Goal: Transaction & Acquisition: Purchase product/service

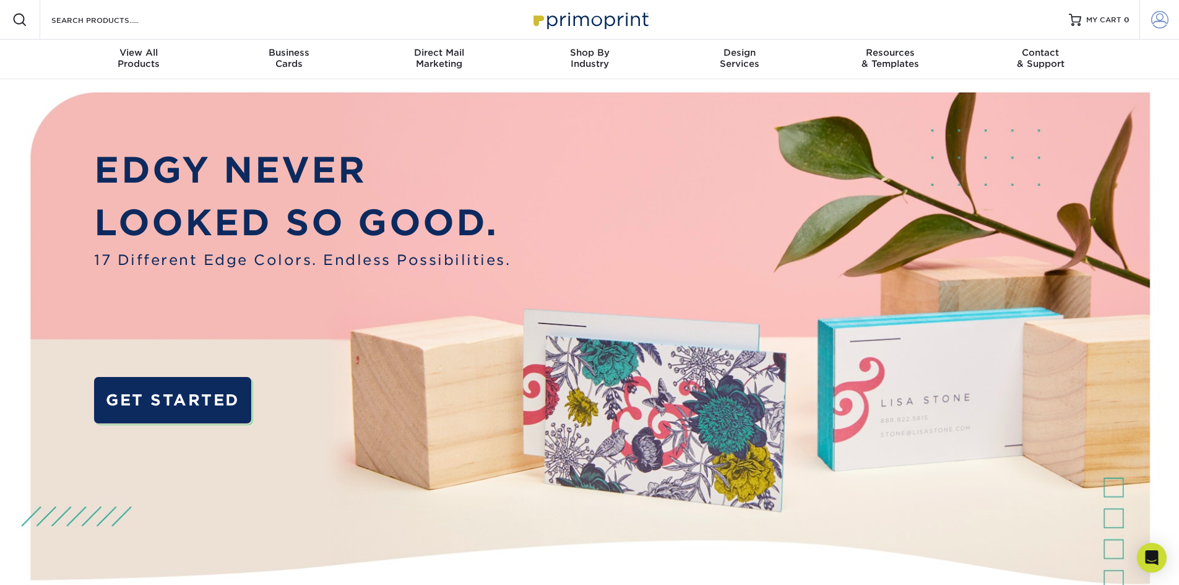
click at [1165, 15] on span at bounding box center [1159, 19] width 17 height 17
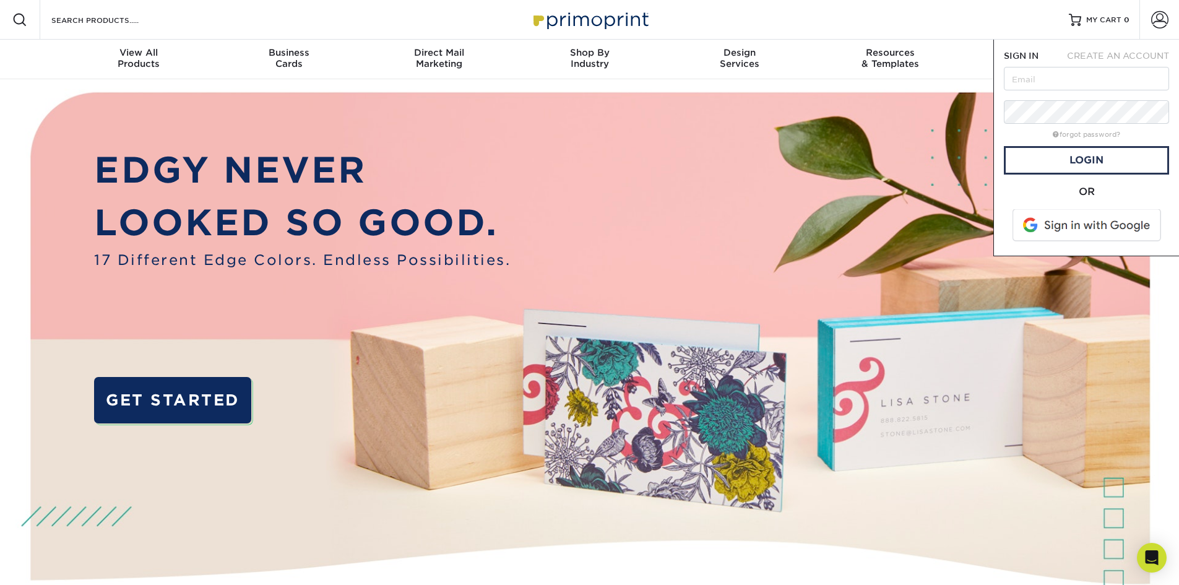
click at [1025, 66] on form "SIGN IN CREATE AN ACCOUNT forgot password? All fields are required. Login OR" at bounding box center [1086, 148] width 165 height 196
click at [1023, 80] on input "text" at bounding box center [1086, 79] width 165 height 24
type input "[PERSON_NAME][EMAIL_ADDRESS][PERSON_NAME][DOMAIN_NAME]"
click at [1046, 149] on link "Login" at bounding box center [1086, 160] width 165 height 28
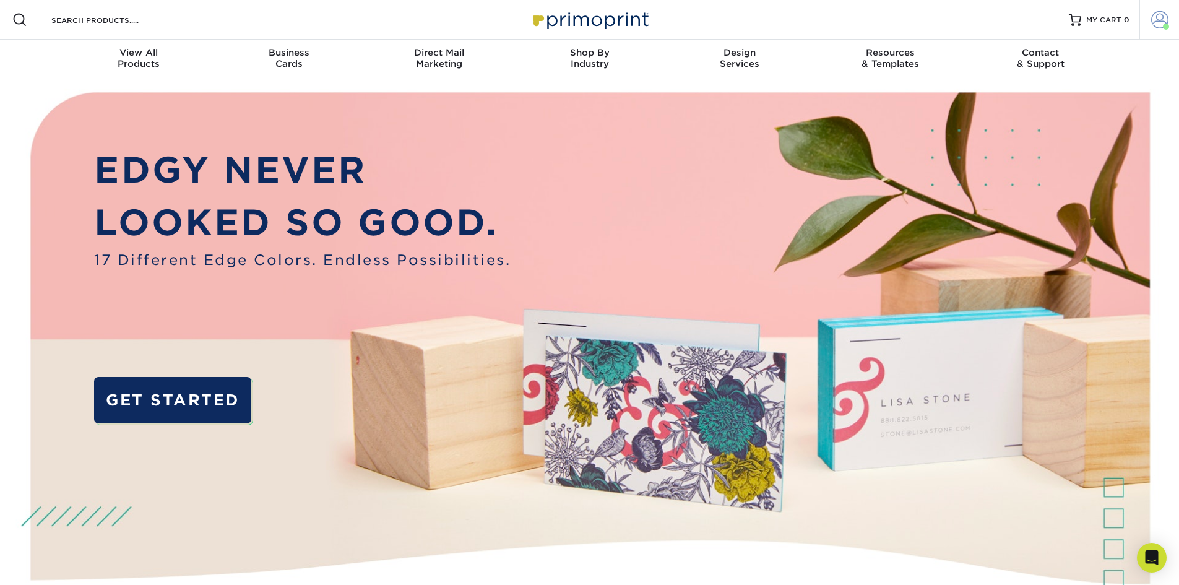
click at [1161, 15] on span at bounding box center [1159, 19] width 17 height 17
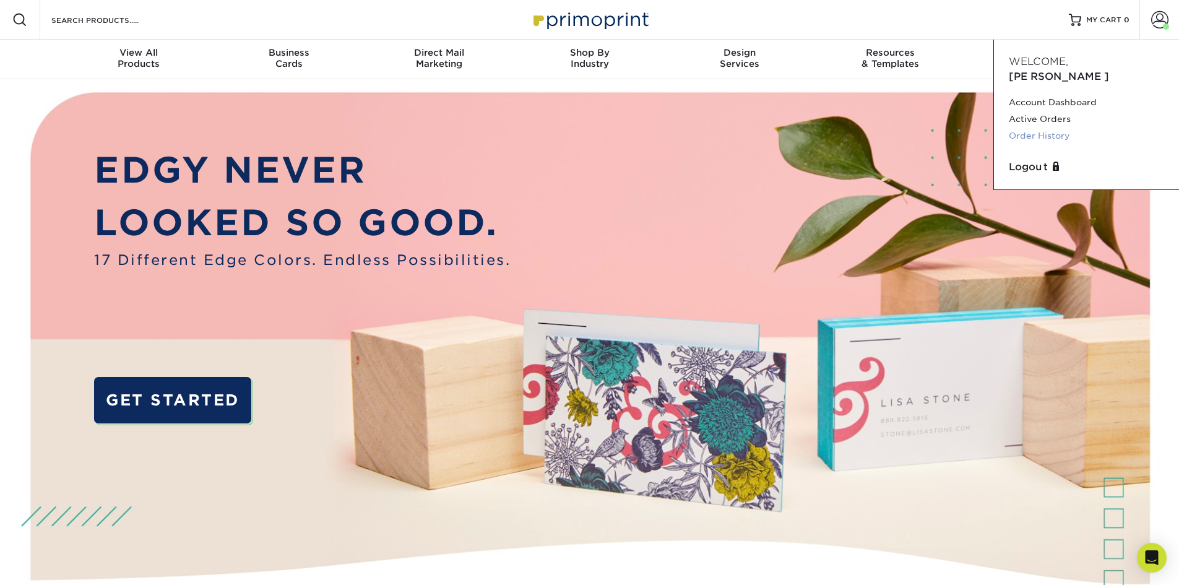
click at [1039, 128] on link "Order History" at bounding box center [1086, 136] width 155 height 17
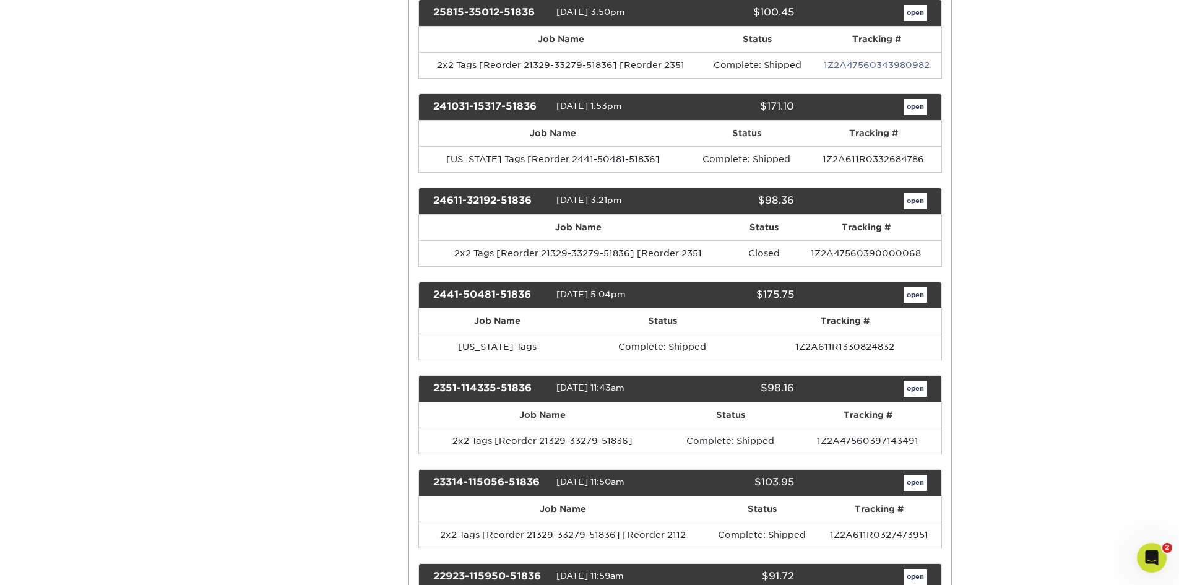
scroll to position [248, 0]
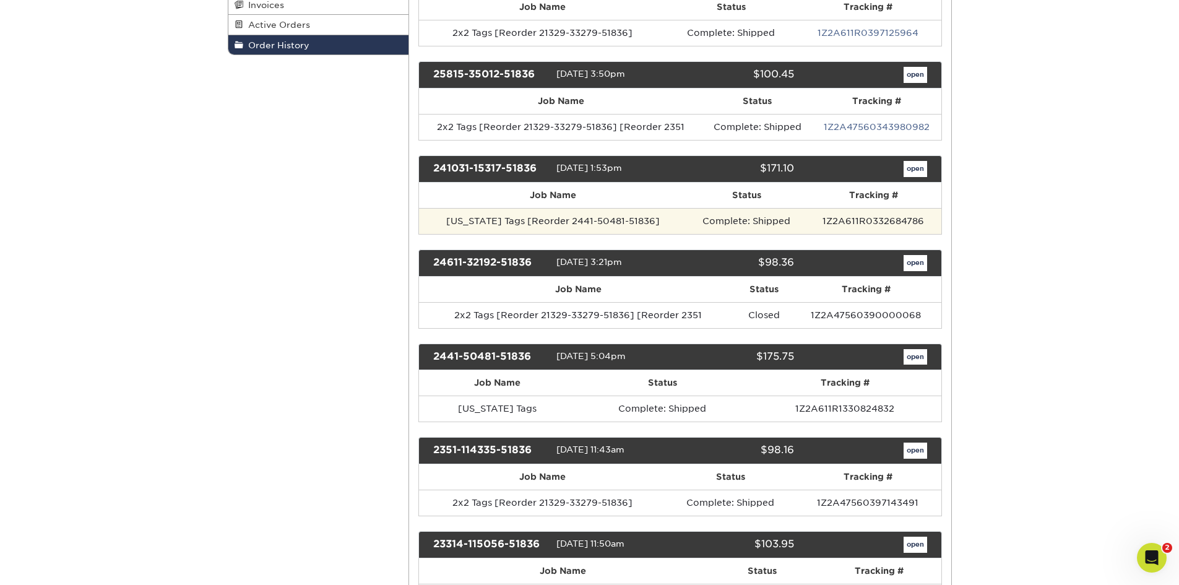
click at [687, 223] on td "Complete: Shipped" at bounding box center [746, 221] width 119 height 26
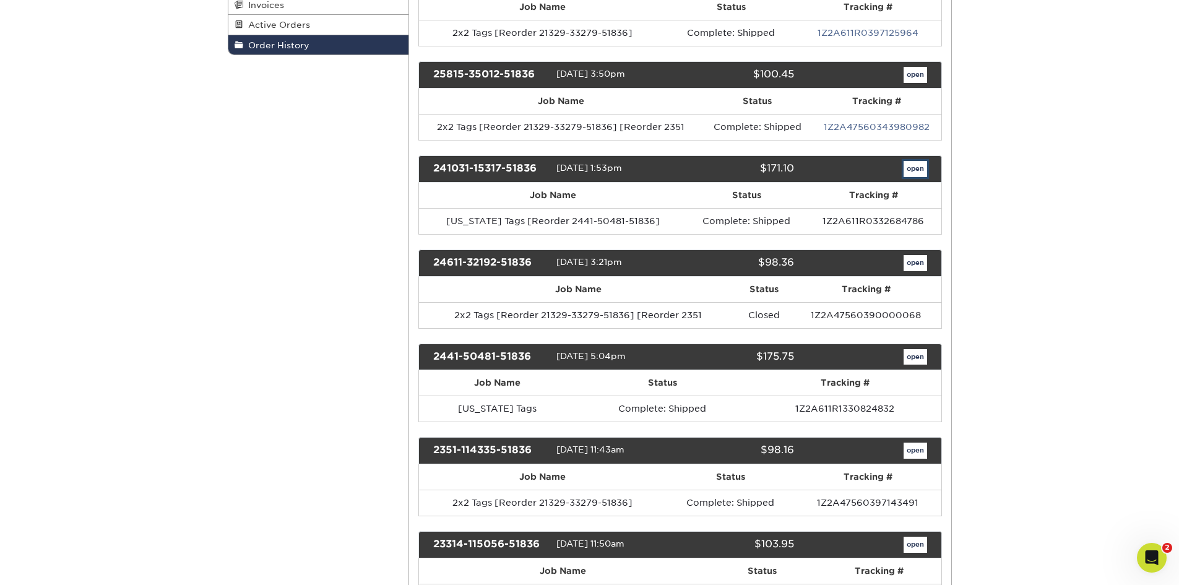
click at [916, 173] on link "open" at bounding box center [916, 169] width 24 height 16
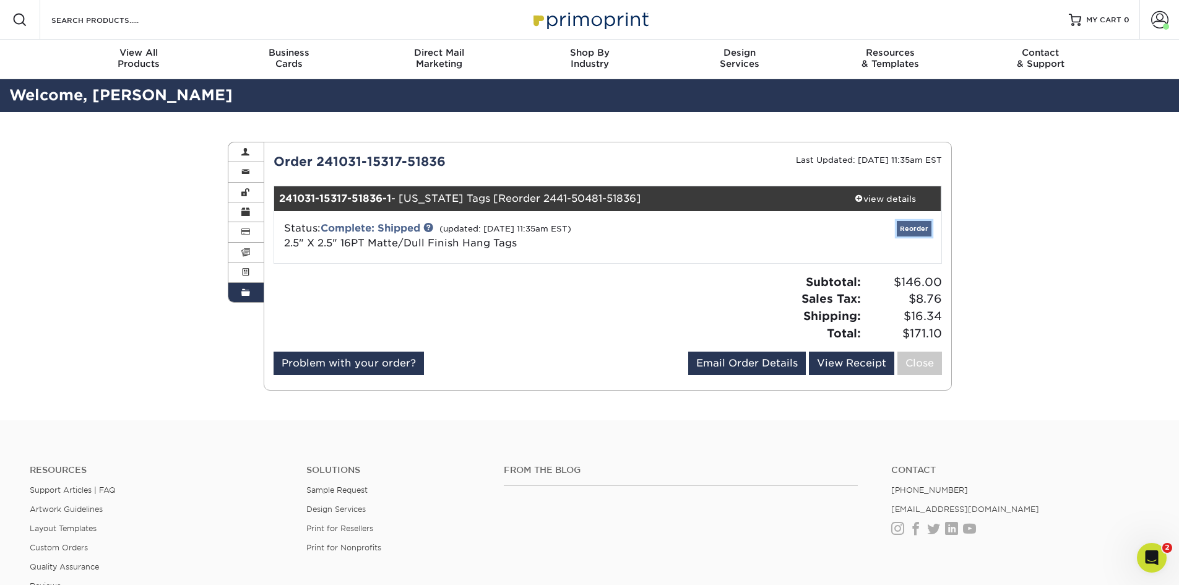
click at [904, 230] on link "Reorder" at bounding box center [914, 228] width 35 height 15
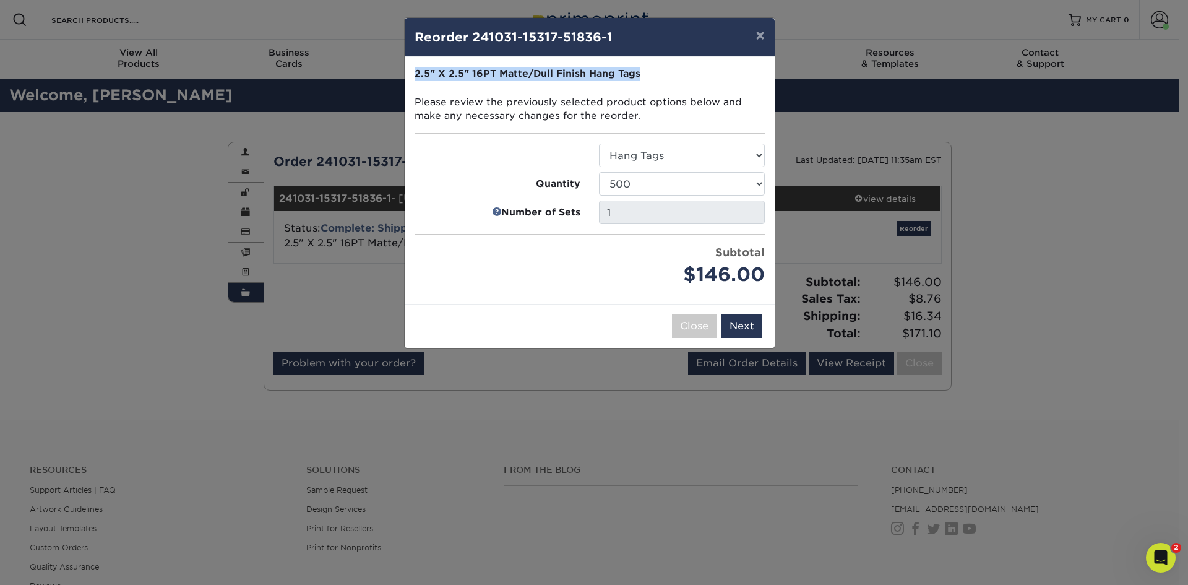
drag, startPoint x: 619, startPoint y: 34, endPoint x: 740, endPoint y: 63, distance: 124.0
click at [740, 63] on div "× Reorder 241031-15317-51836-1 Please select all options to continue. Only quan…" at bounding box center [589, 182] width 371 height 331
click at [761, 32] on button "×" at bounding box center [760, 35] width 28 height 35
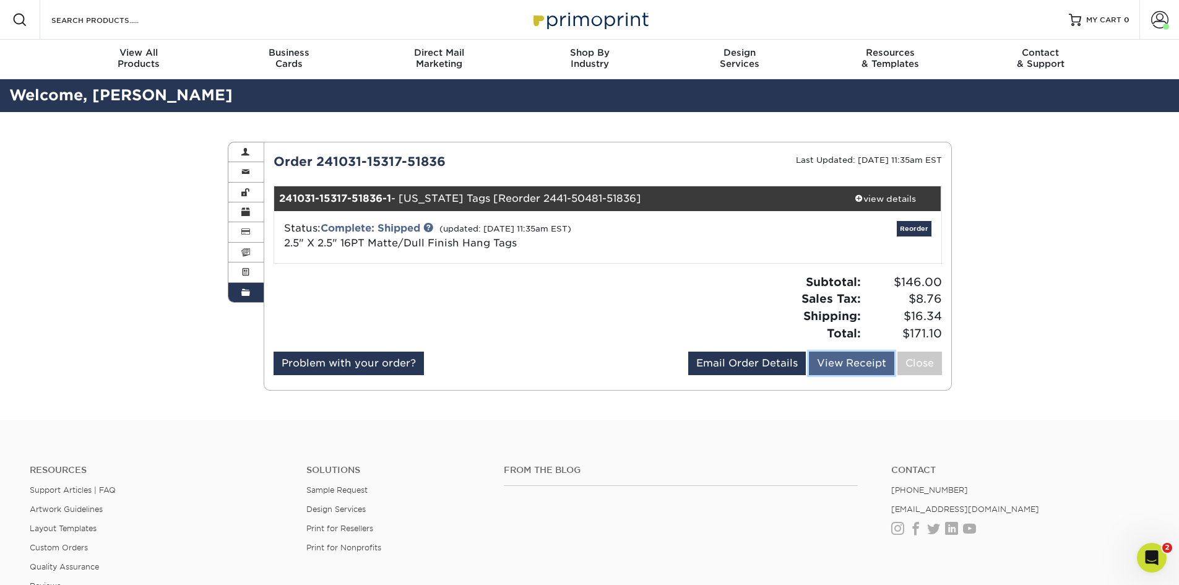
click at [833, 363] on link "View Receipt" at bounding box center [851, 364] width 85 height 24
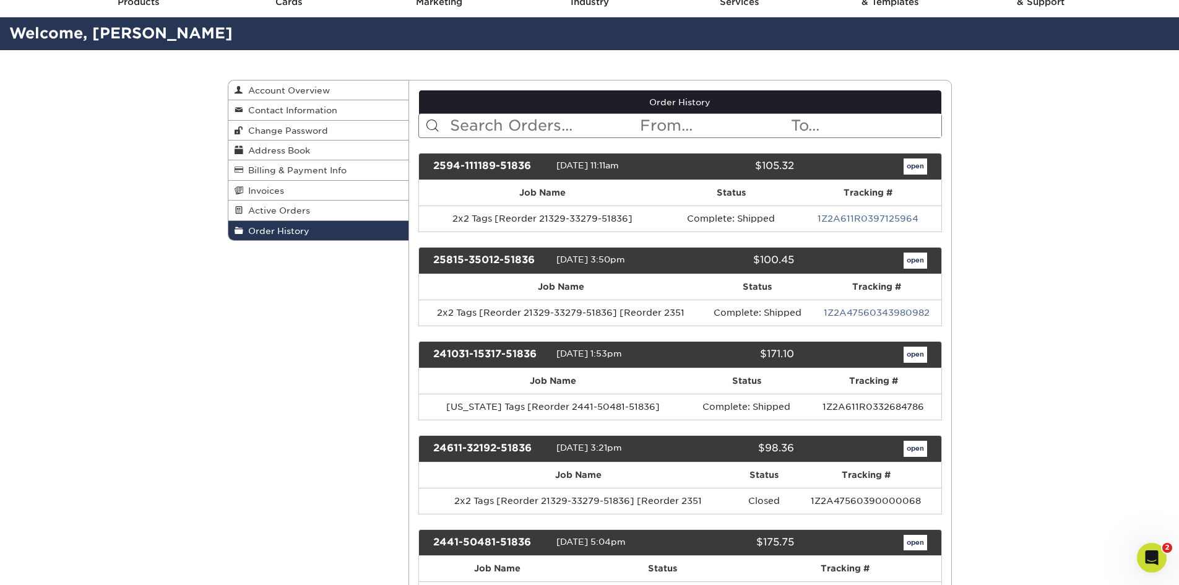
scroll to position [124, 0]
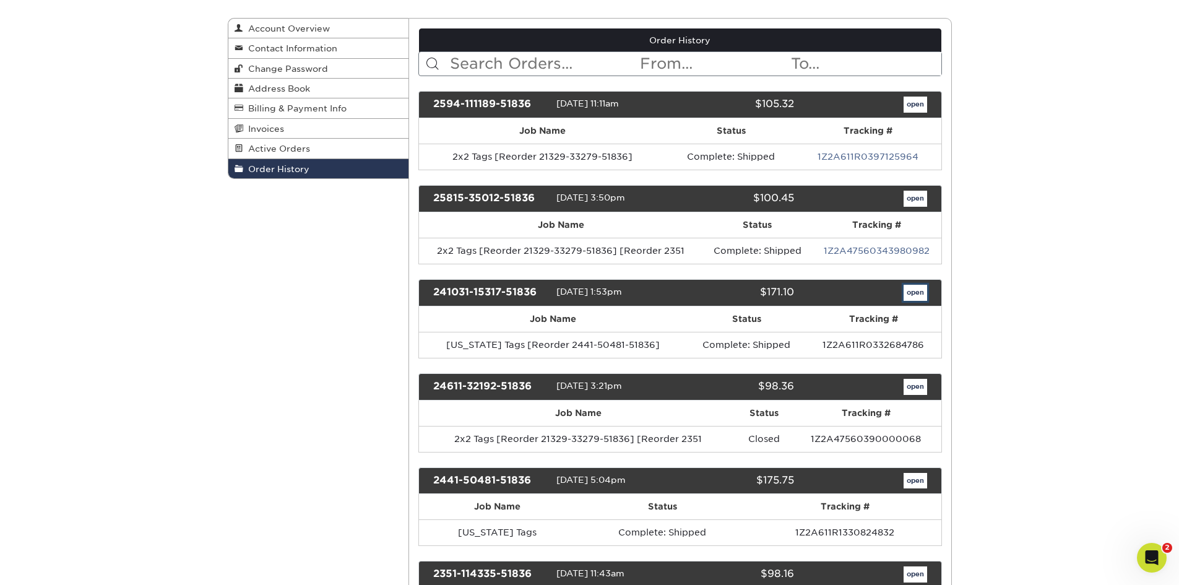
click at [911, 288] on link "open" at bounding box center [916, 293] width 24 height 16
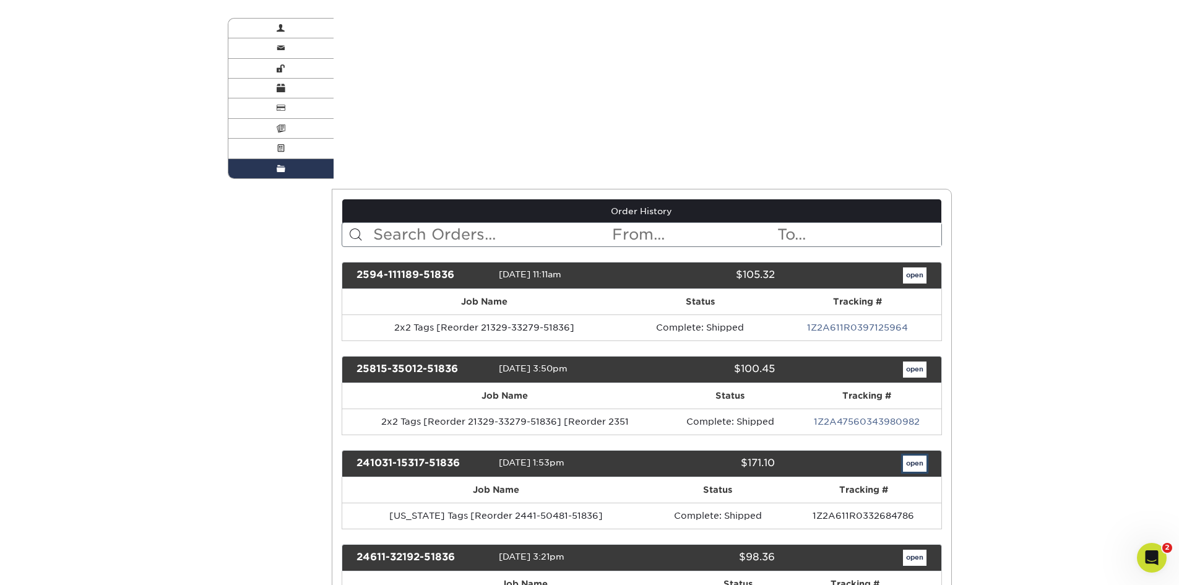
scroll to position [0, 0]
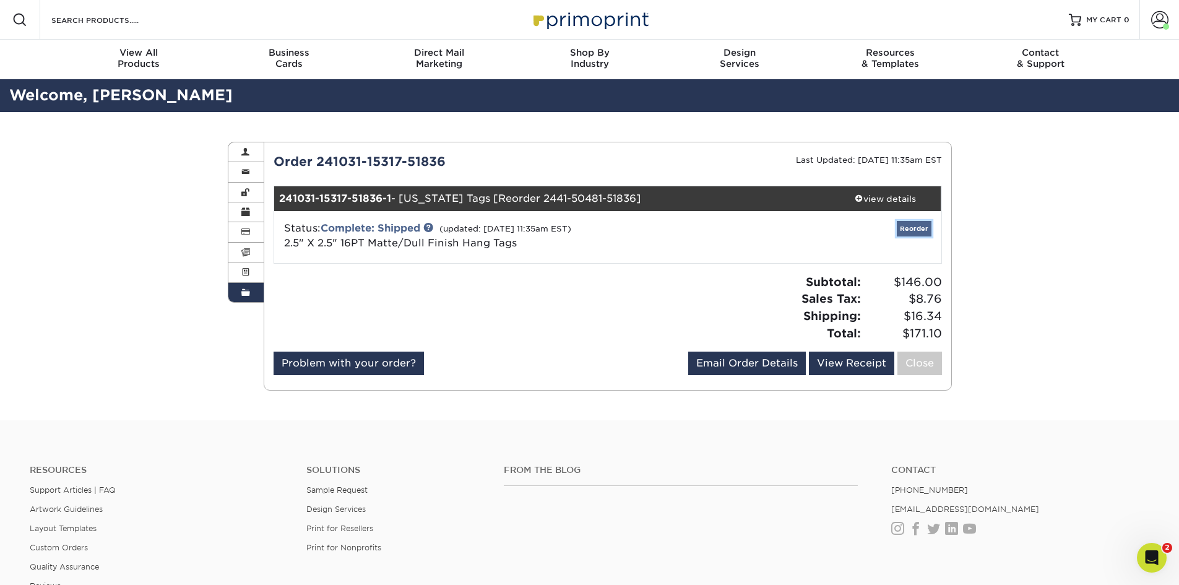
click at [914, 236] on link "Reorder" at bounding box center [914, 228] width 35 height 15
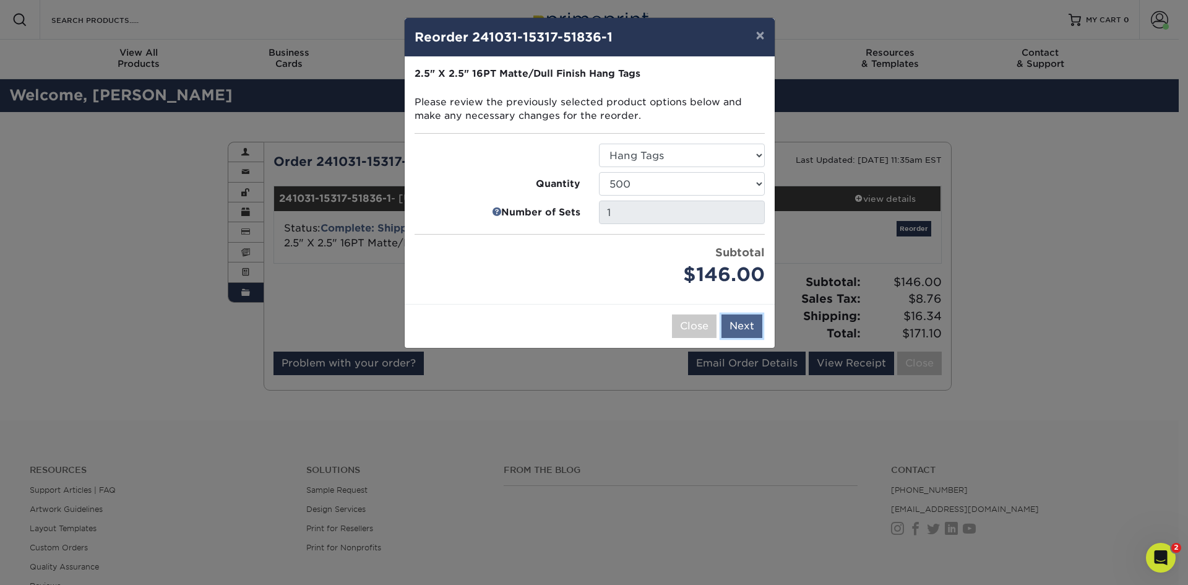
click at [737, 328] on button "Next" at bounding box center [742, 326] width 41 height 24
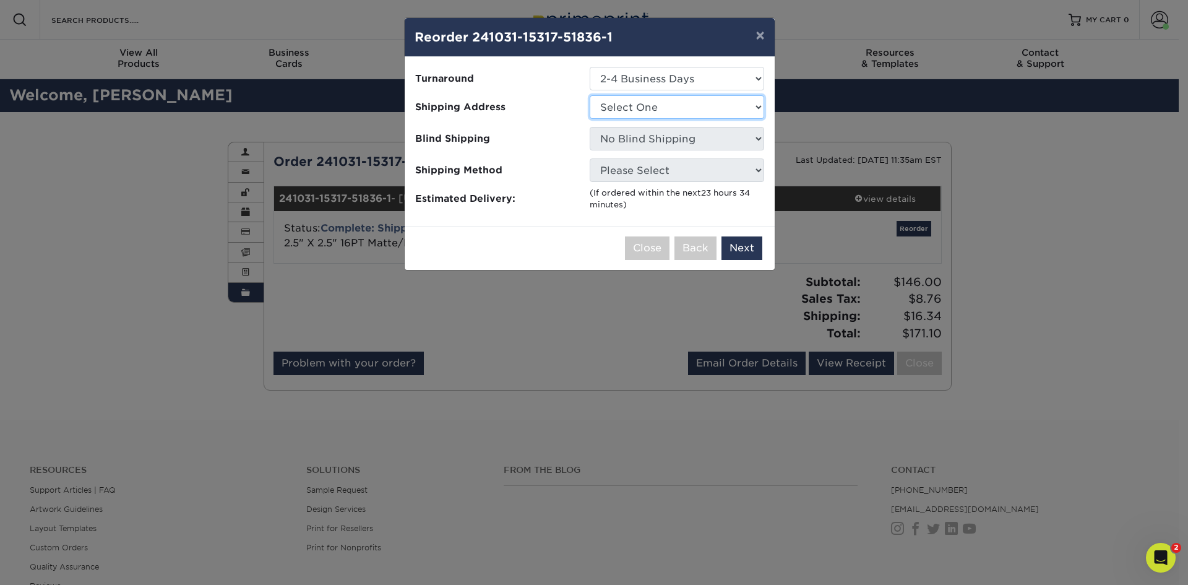
click at [693, 106] on select "Select One Florida Office W Home" at bounding box center [677, 107] width 175 height 24
select select "246565"
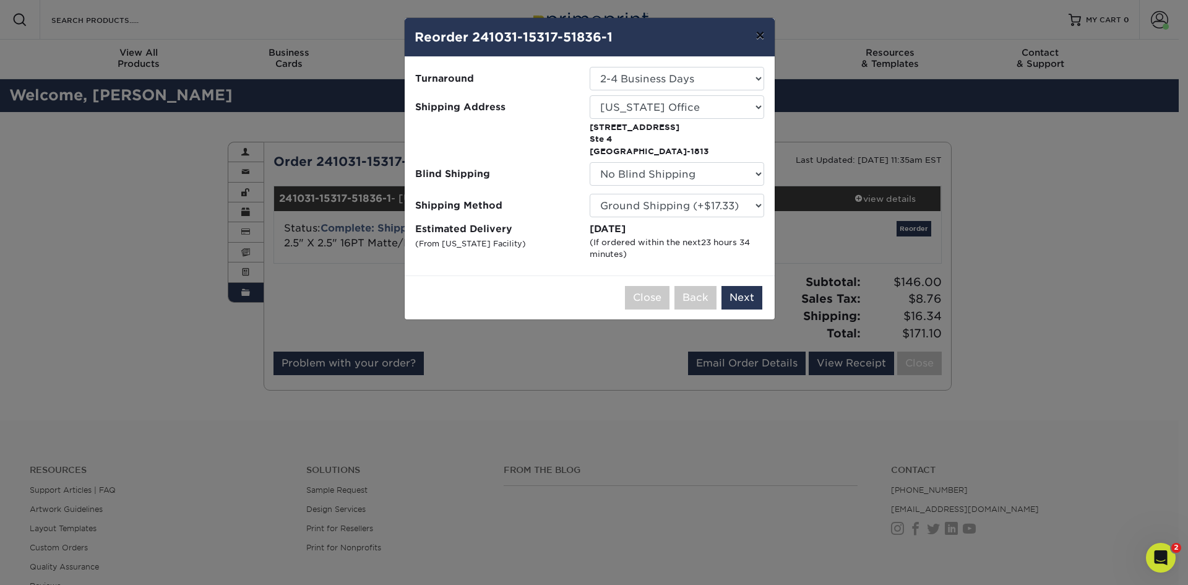
click at [761, 35] on button "×" at bounding box center [760, 35] width 28 height 35
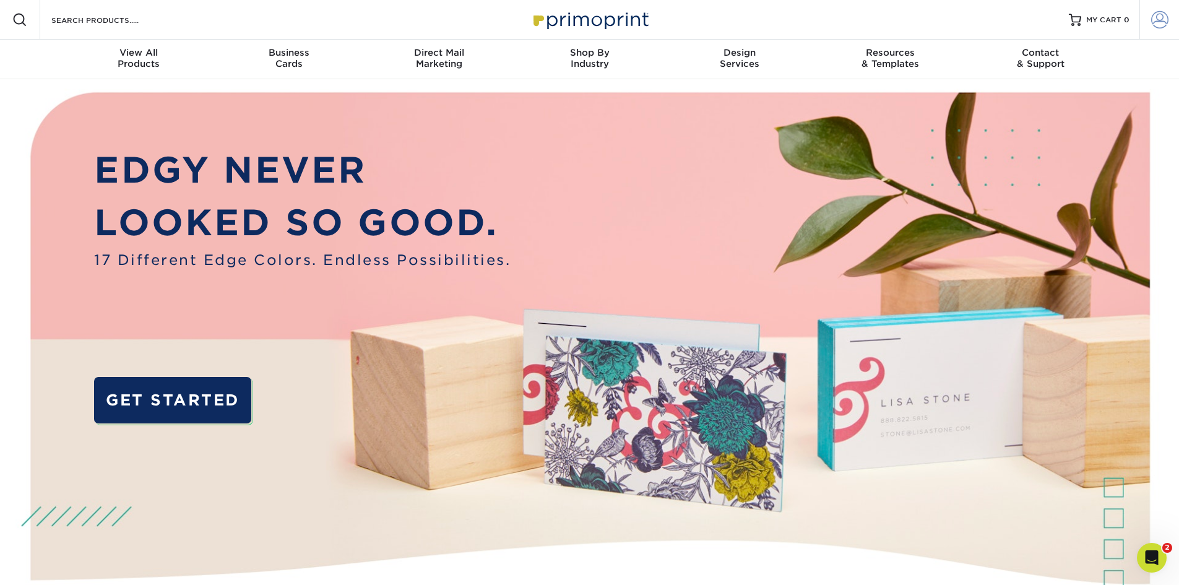
click at [1164, 16] on span at bounding box center [1159, 19] width 17 height 17
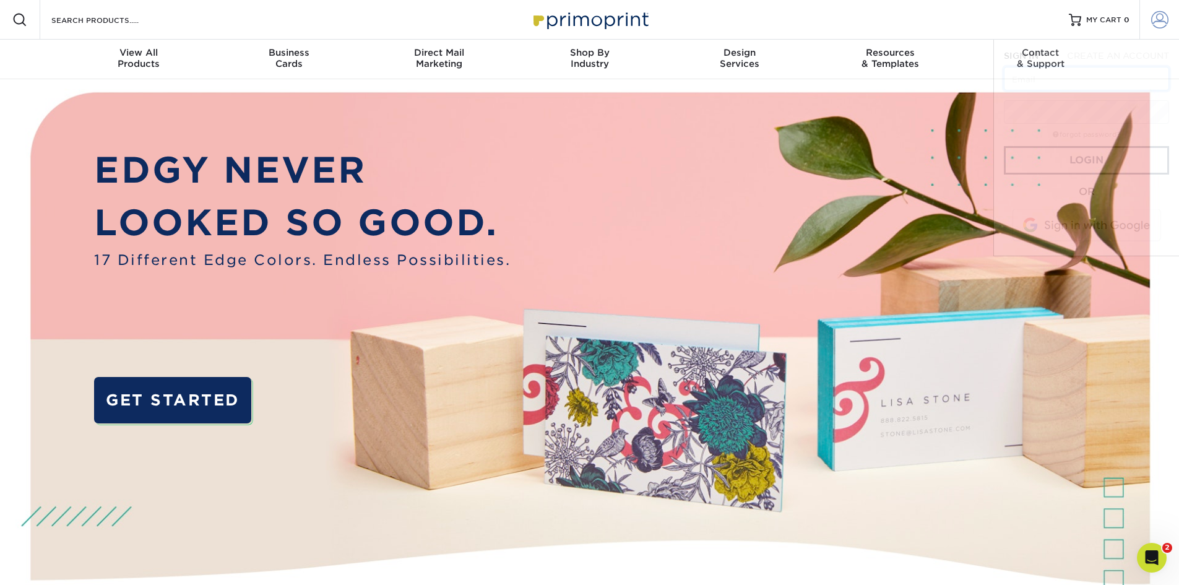
type input "[PERSON_NAME][EMAIL_ADDRESS][PERSON_NAME][DOMAIN_NAME]"
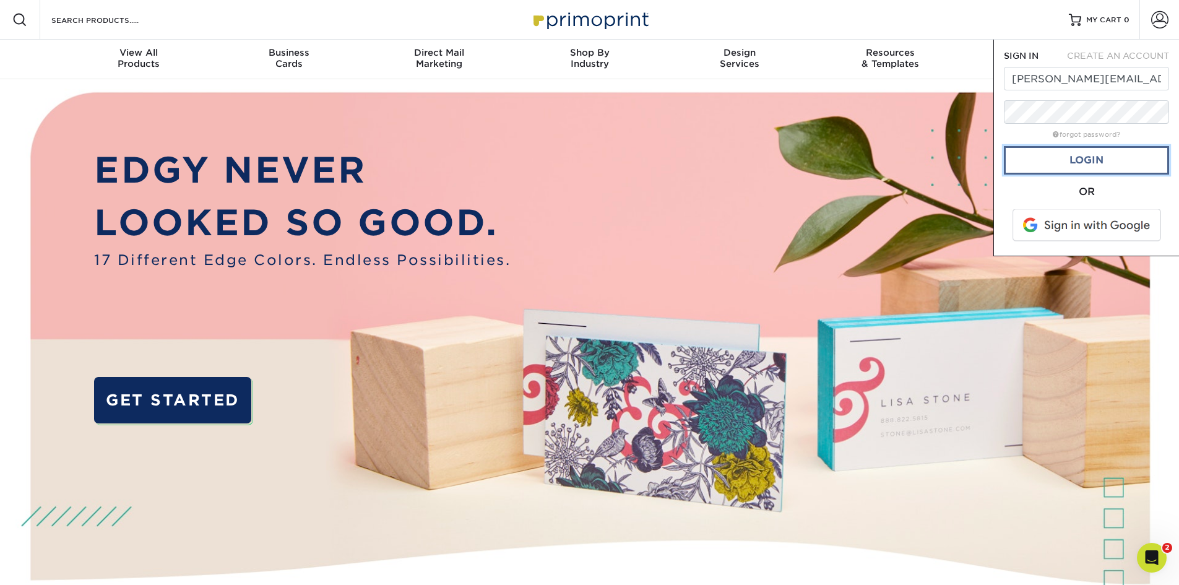
click at [1078, 161] on link "Login" at bounding box center [1086, 160] width 165 height 28
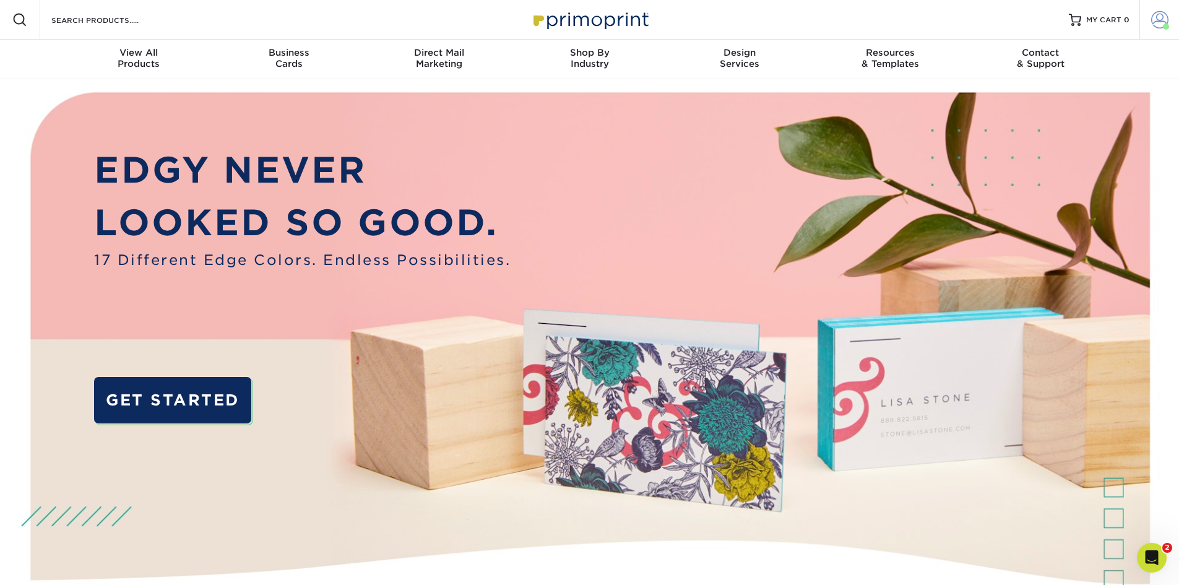
click at [1157, 15] on span at bounding box center [1159, 19] width 17 height 17
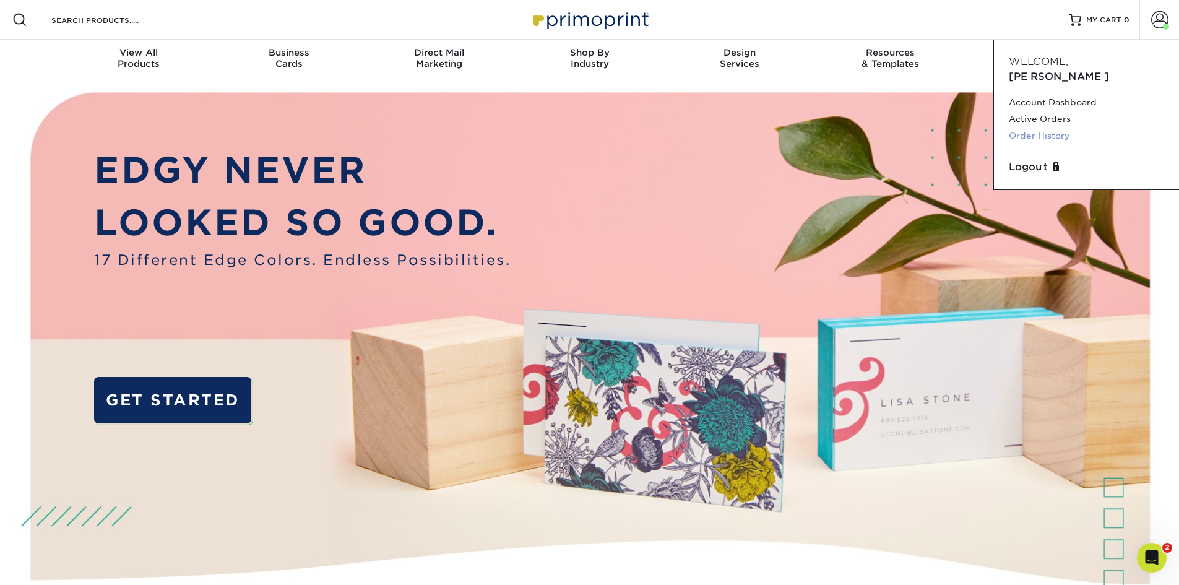
click at [1019, 128] on link "Order History" at bounding box center [1086, 136] width 155 height 17
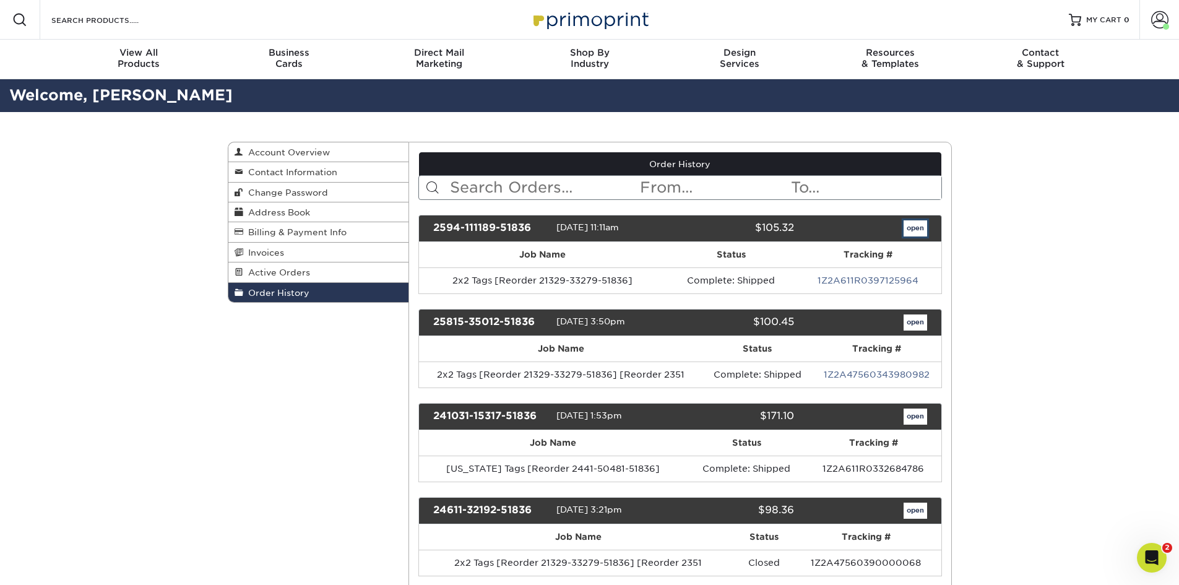
click at [905, 231] on link "open" at bounding box center [916, 228] width 24 height 16
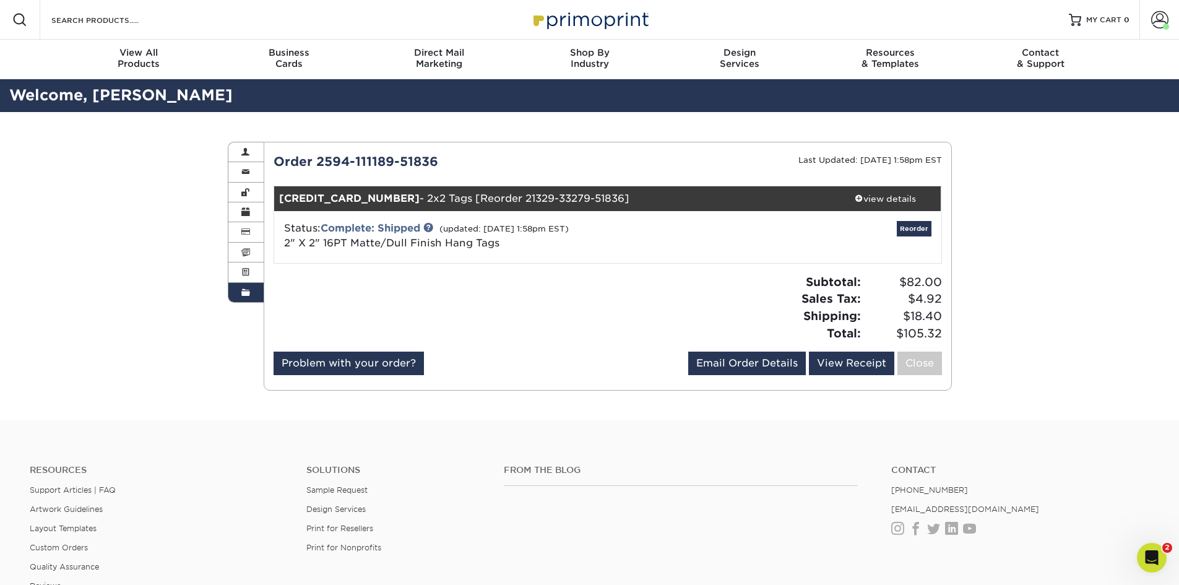
click at [855, 376] on div "Email Order Details jon.geiger@wdesign.com Send View Receipt Close" at bounding box center [815, 366] width 254 height 28
click at [857, 363] on link "View Receipt" at bounding box center [851, 364] width 85 height 24
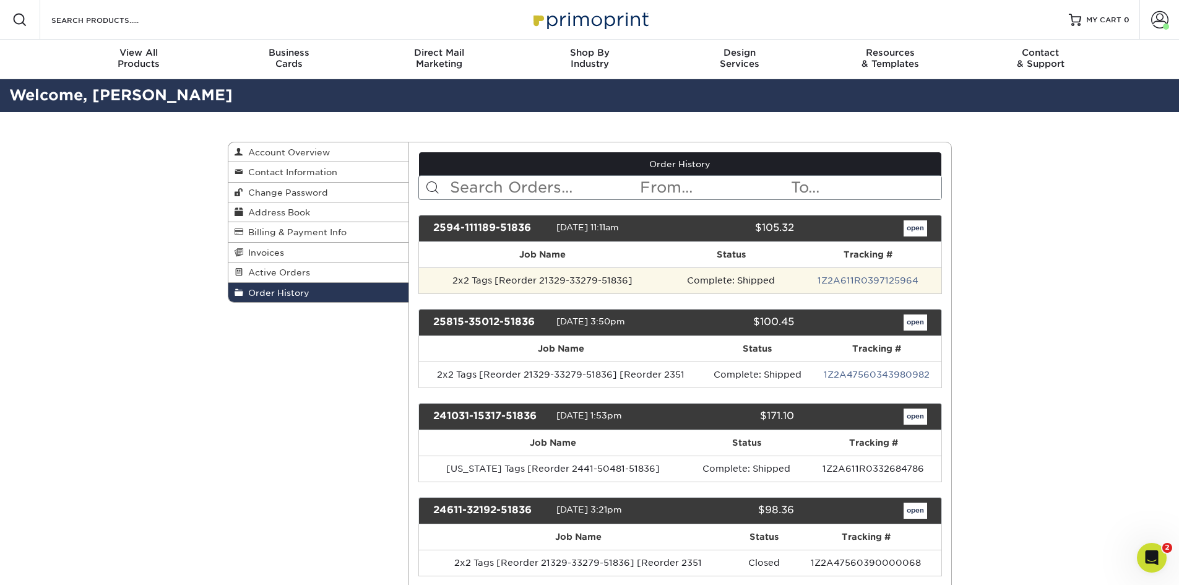
scroll to position [62, 0]
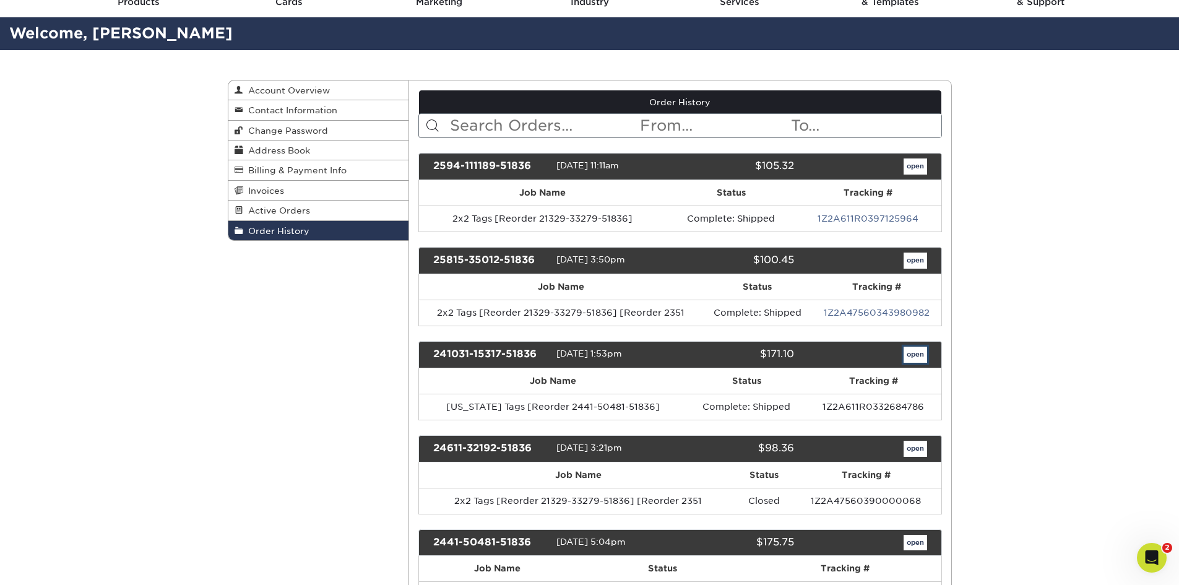
click at [914, 361] on link "open" at bounding box center [916, 355] width 24 height 16
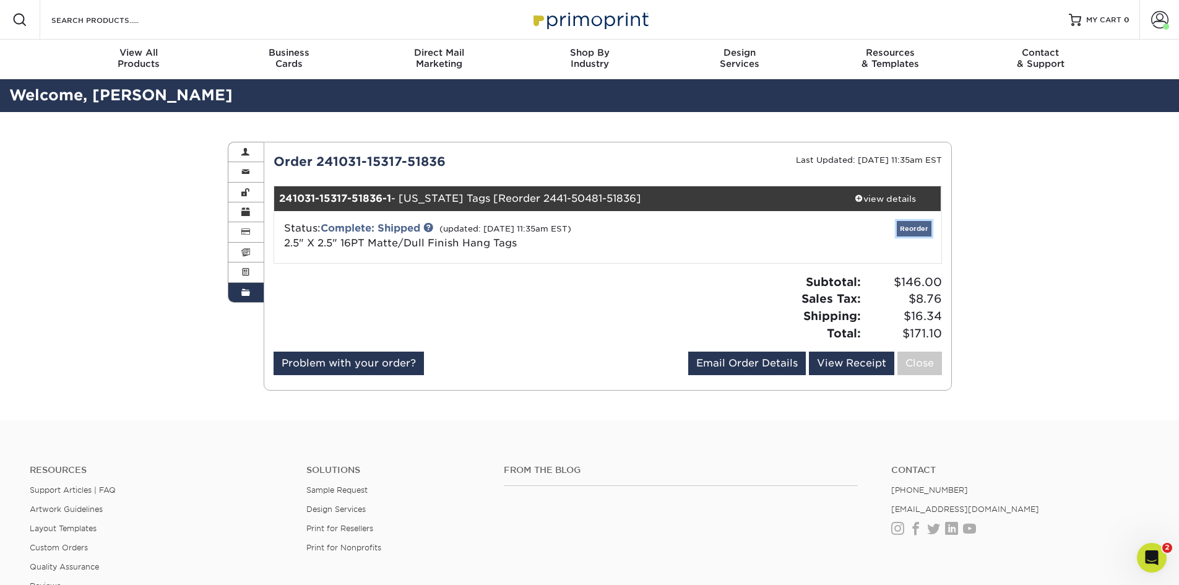
click at [925, 231] on link "Reorder" at bounding box center [914, 228] width 35 height 15
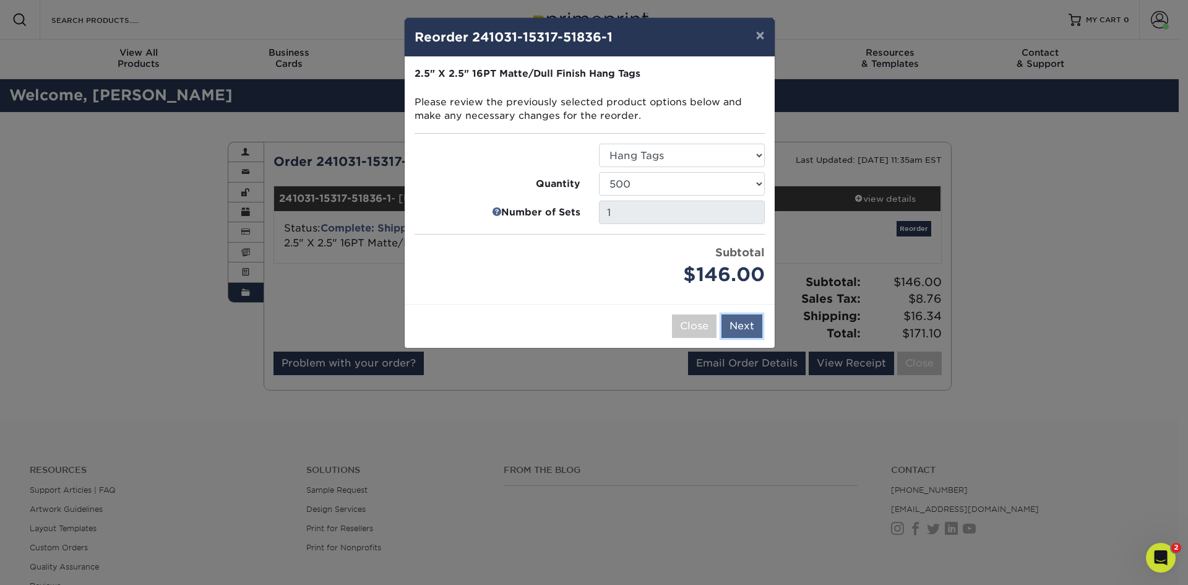
click at [743, 332] on button "Next" at bounding box center [742, 326] width 41 height 24
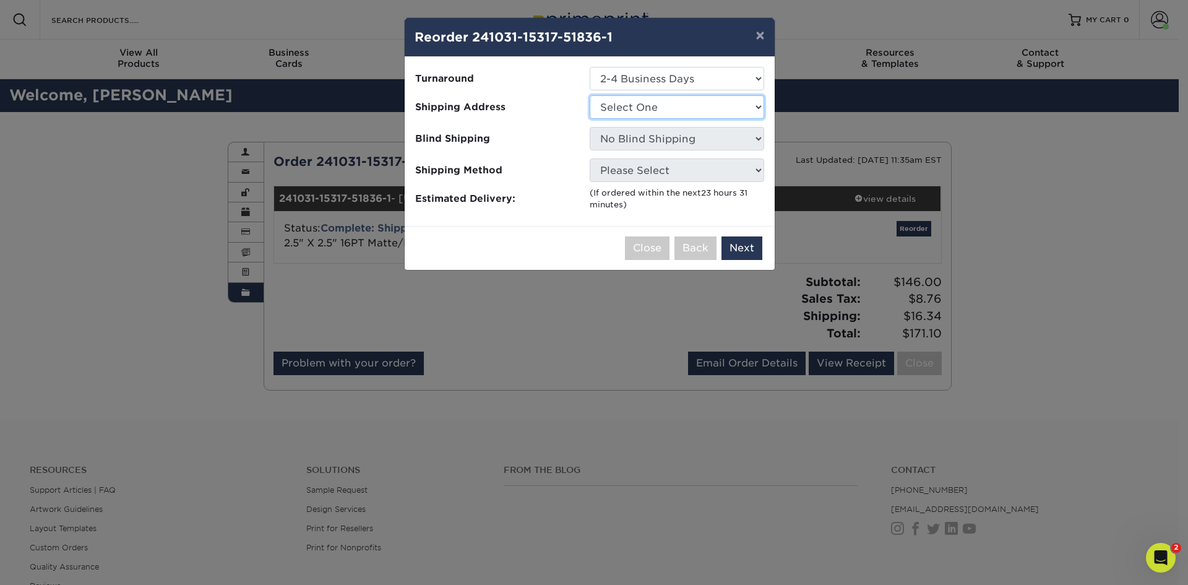
click at [716, 111] on select "Select One Florida Office W Home" at bounding box center [677, 107] width 175 height 24
select select "246565"
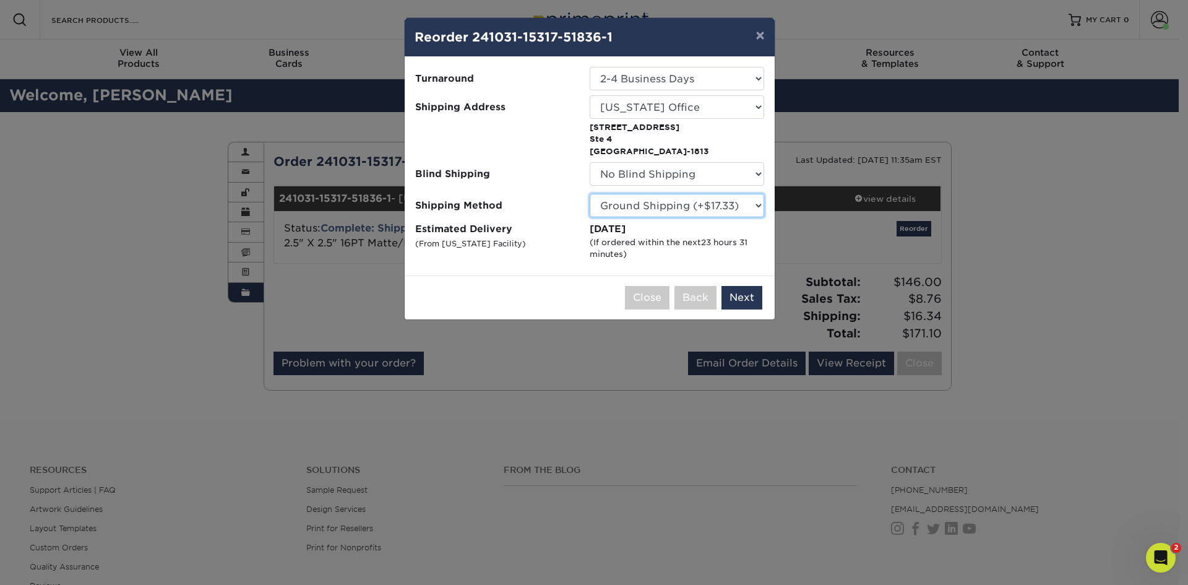
click at [738, 207] on select "Please Select Ground Shipping (+$17.33) 3 Day Shipping Service (+$21.10) 2 Day …" at bounding box center [677, 206] width 175 height 24
click at [759, 295] on button "Next" at bounding box center [742, 298] width 41 height 24
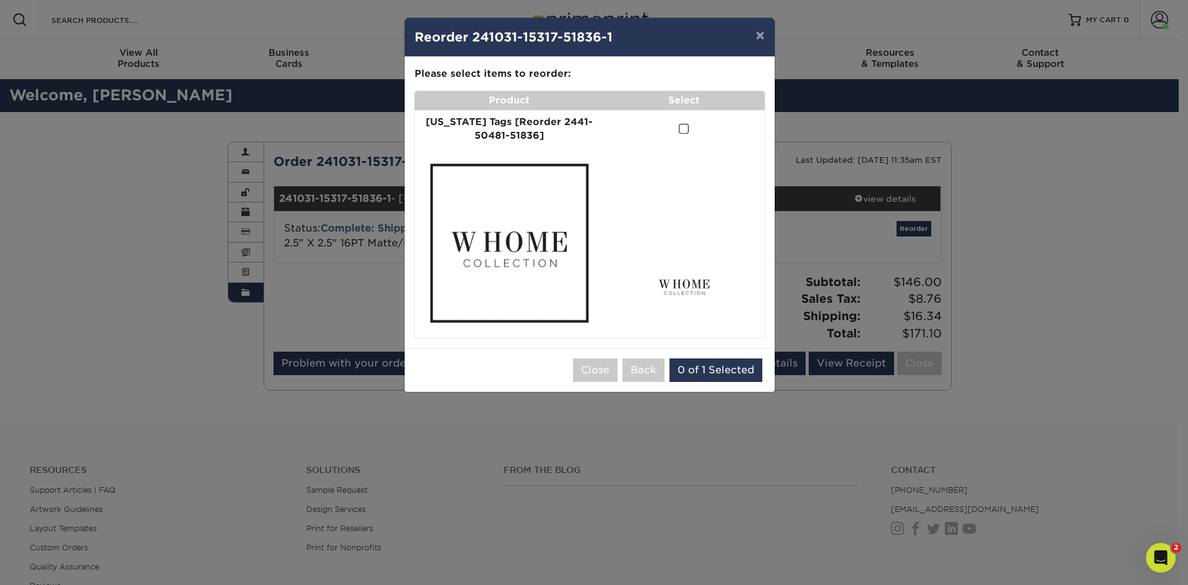
click at [679, 126] on span at bounding box center [684, 129] width 11 height 12
click at [0, 0] on input "checkbox" at bounding box center [0, 0] width 0 height 0
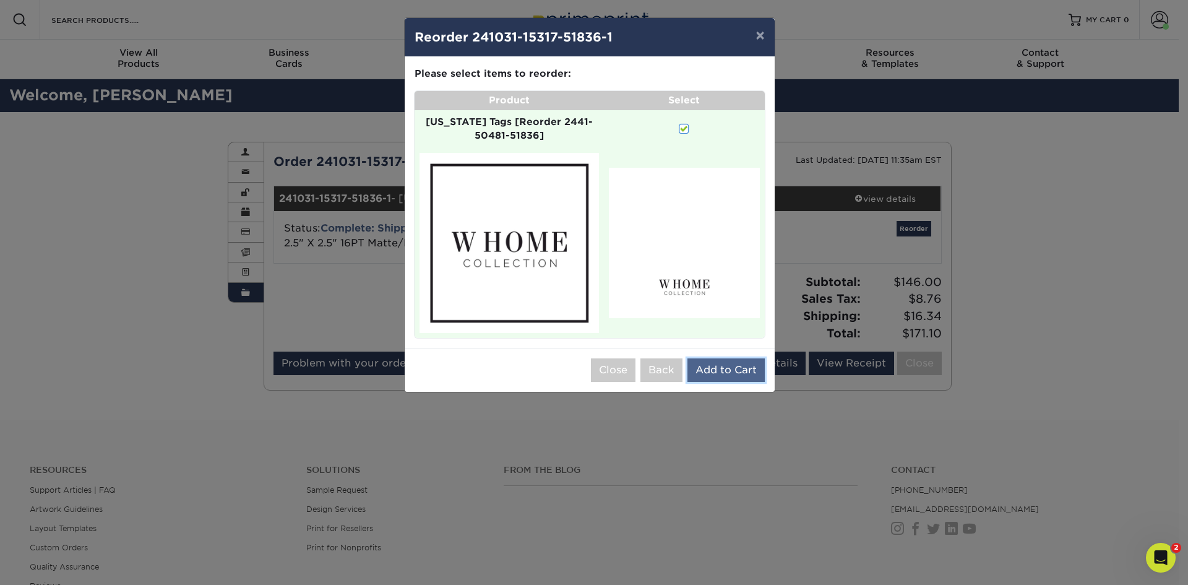
click at [725, 358] on button "Add to Cart" at bounding box center [726, 370] width 77 height 24
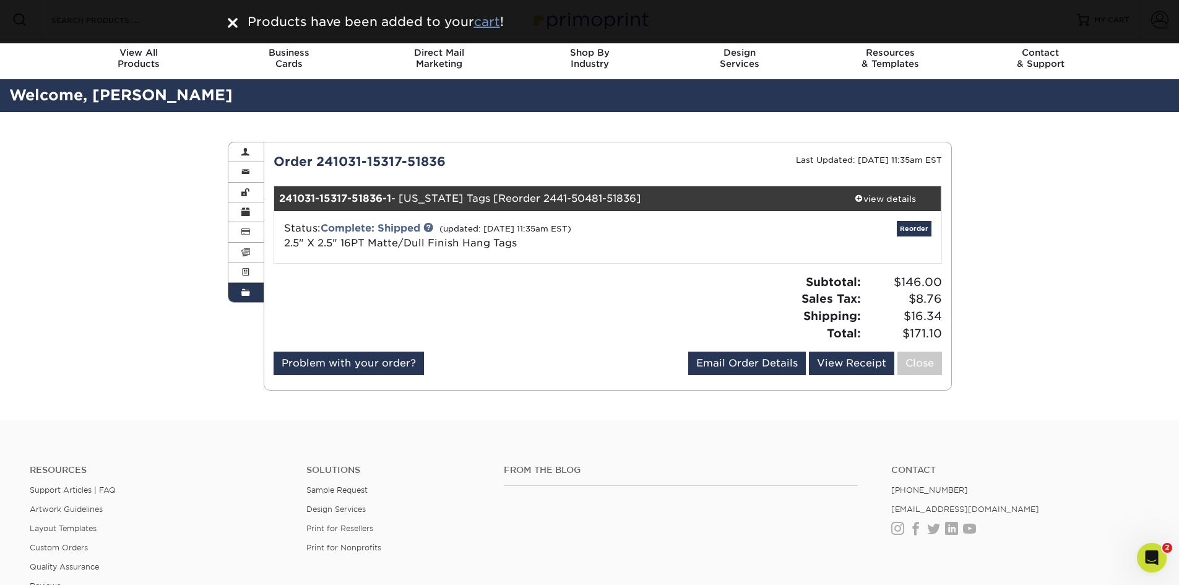
click at [484, 18] on u "cart" at bounding box center [487, 21] width 26 height 15
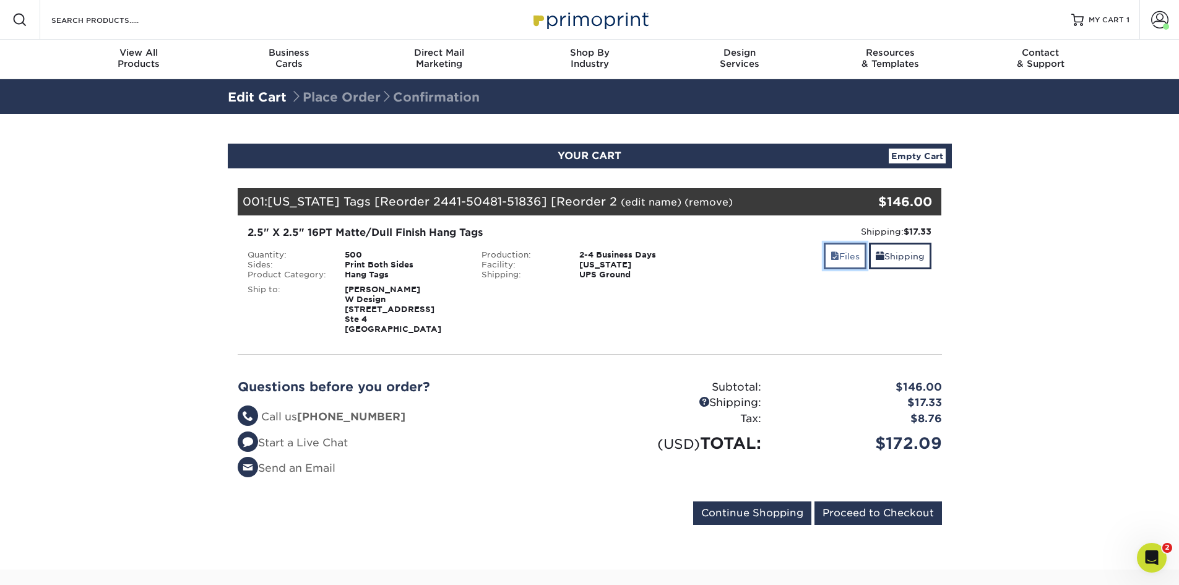
click at [833, 261] on link "Files" at bounding box center [845, 256] width 43 height 27
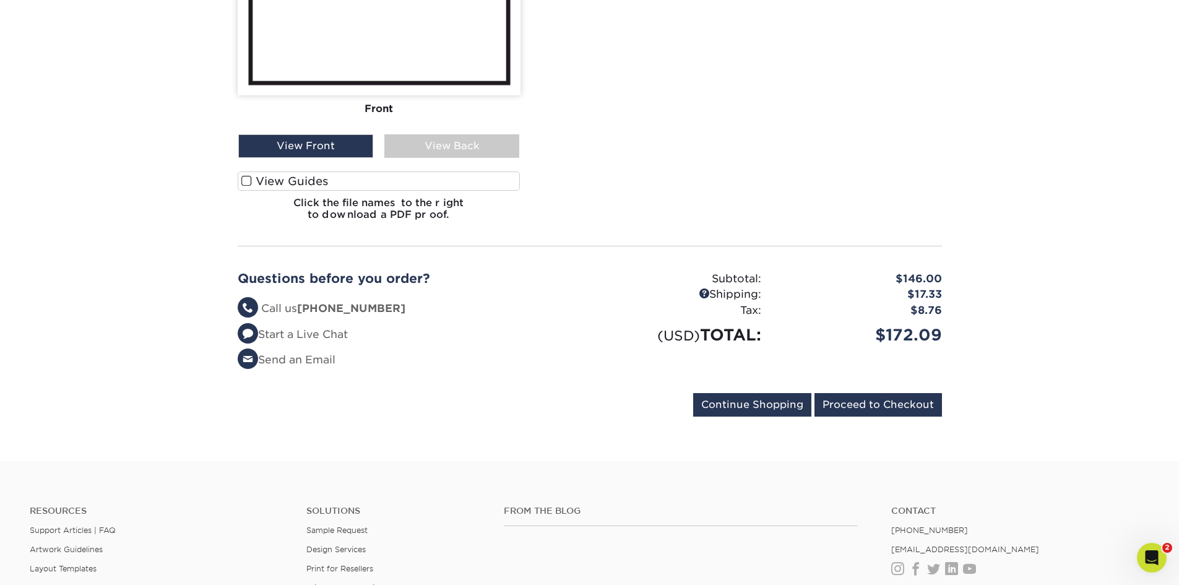
scroll to position [619, 0]
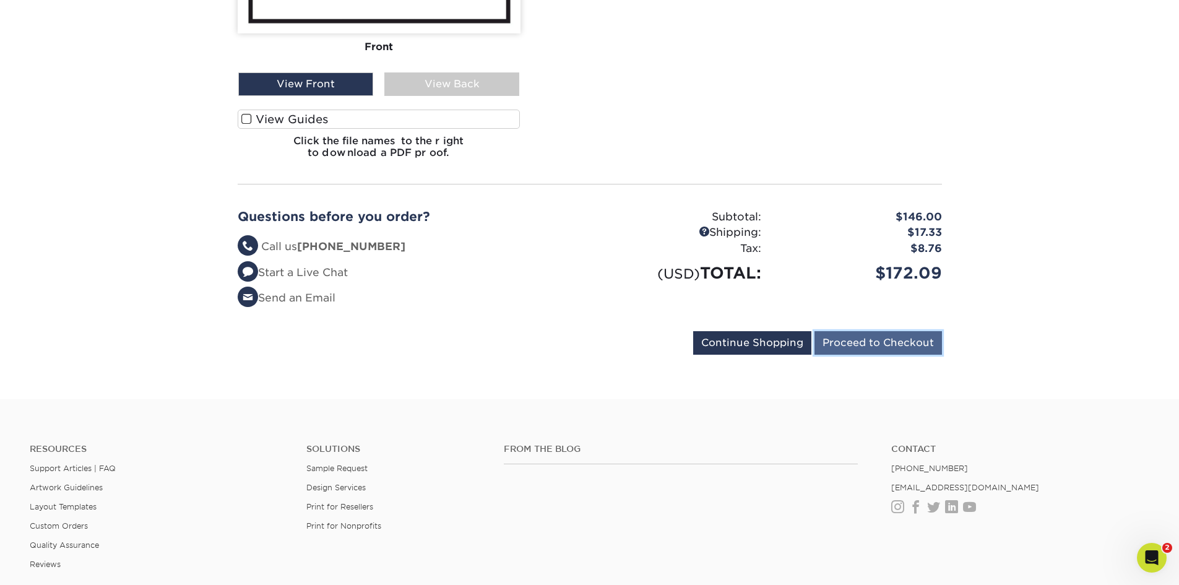
click at [867, 335] on input "Proceed to Checkout" at bounding box center [879, 343] width 128 height 24
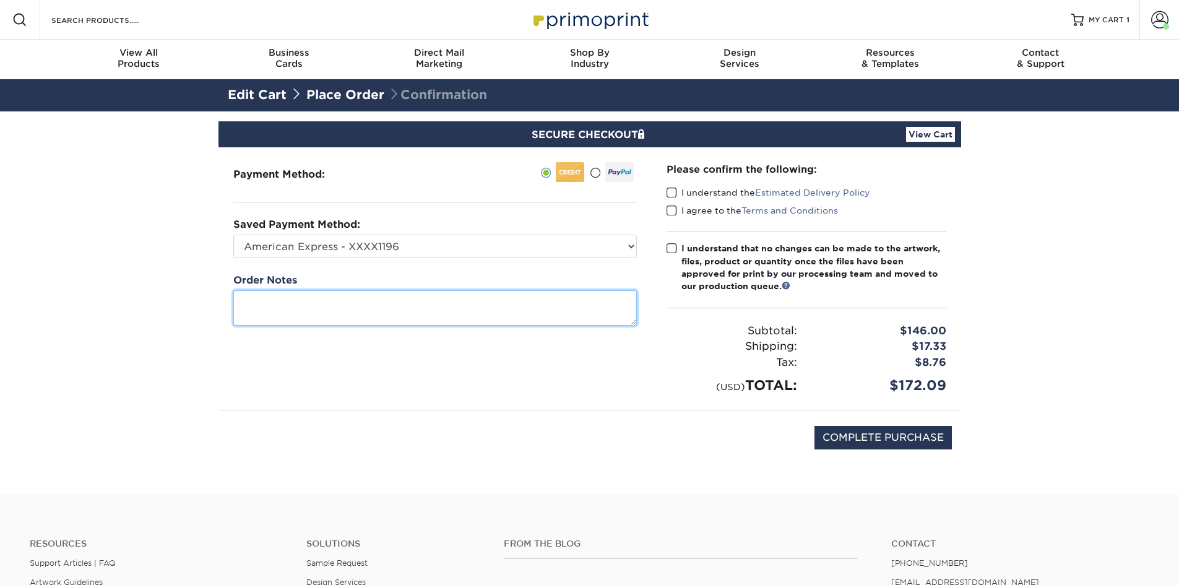
click at [522, 309] on textarea at bounding box center [435, 307] width 404 height 35
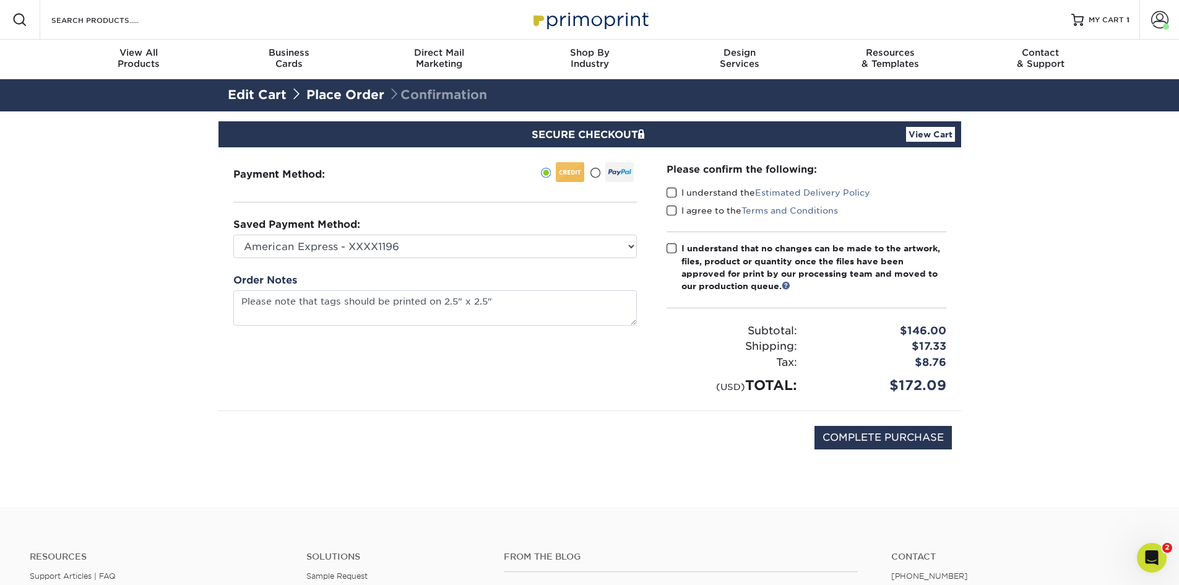
click at [672, 192] on span at bounding box center [672, 193] width 11 height 12
click at [0, 0] on input "I understand the Estimated Delivery Policy" at bounding box center [0, 0] width 0 height 0
click at [672, 205] on span at bounding box center [672, 211] width 11 height 12
click at [0, 0] on input "I agree to the Terms and Conditions" at bounding box center [0, 0] width 0 height 0
click at [673, 246] on span at bounding box center [672, 249] width 11 height 12
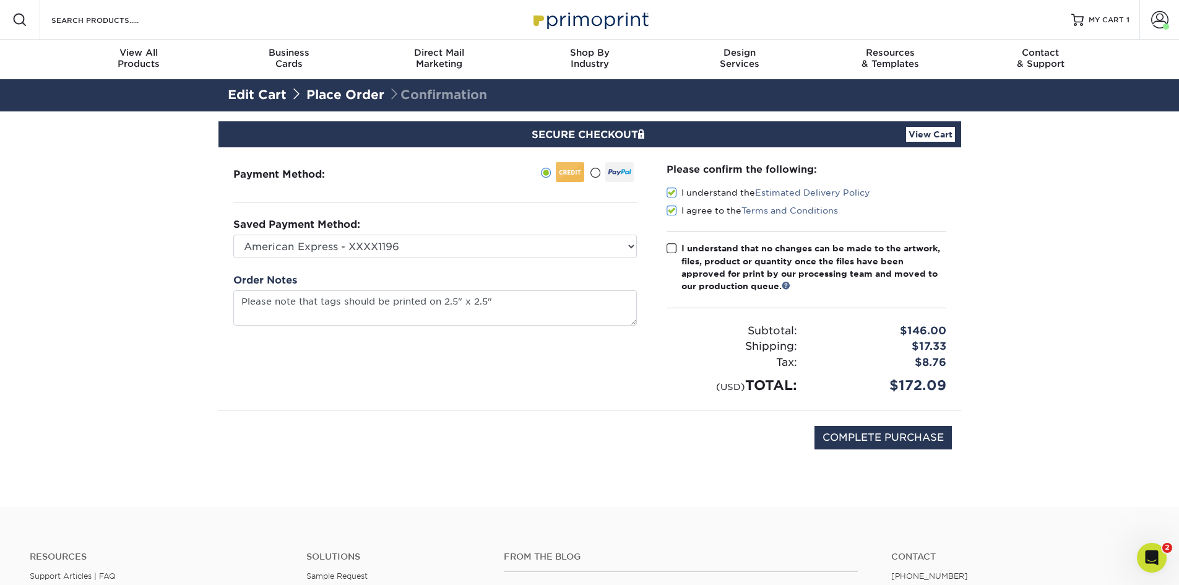
click at [0, 0] on input "I understand that no changes can be made to the artwork, files, product or quan…" at bounding box center [0, 0] width 0 height 0
drag, startPoint x: 918, startPoint y: 433, endPoint x: 569, endPoint y: 307, distance: 371.0
click at [626, 443] on div "COMPLETE PURCHASE" at bounding box center [590, 444] width 724 height 66
click at [530, 321] on textarea "Please note that tags should be printed on 2.5" x 2.5"" at bounding box center [435, 307] width 404 height 35
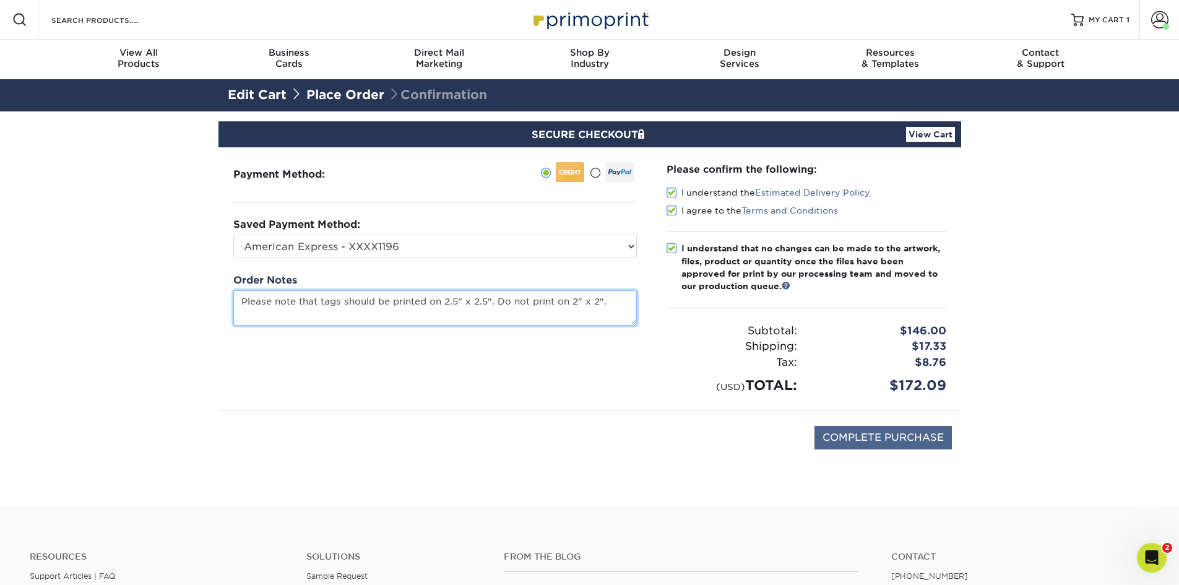
type textarea "Please note that tags should be printed on 2.5" x 2.5". Do not print on 2" x 2"."
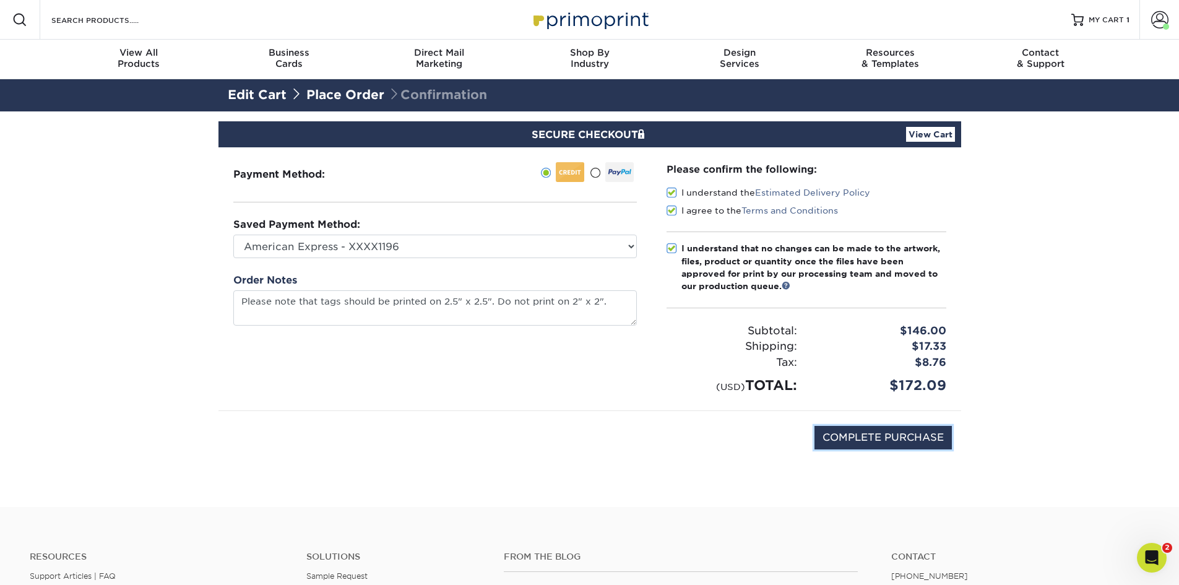
drag, startPoint x: 912, startPoint y: 436, endPoint x: 824, endPoint y: 513, distance: 116.6
click at [828, 512] on div "Resources Menu Search Products Account Welcome, Jon Account Dashboard Active Or…" at bounding box center [589, 434] width 1179 height 869
click at [868, 446] on input "COMPLETE PURCHASE" at bounding box center [883, 438] width 137 height 24
type input "COMPLETE PURCHASE"
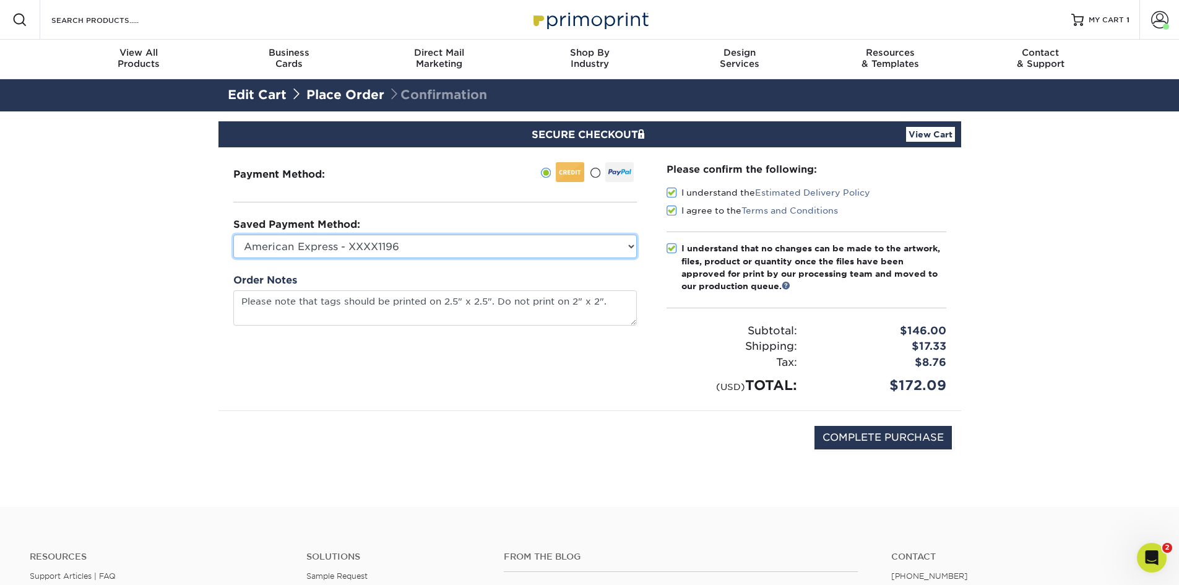
click at [412, 253] on select "American Express - XXXX1196 American Express - XXXX1064 American Express - XXXX…" at bounding box center [435, 247] width 404 height 24
select select
click at [233, 235] on select "American Express - XXXX1196 American Express - XXXX1064 American Express - XXXX…" at bounding box center [435, 247] width 404 height 24
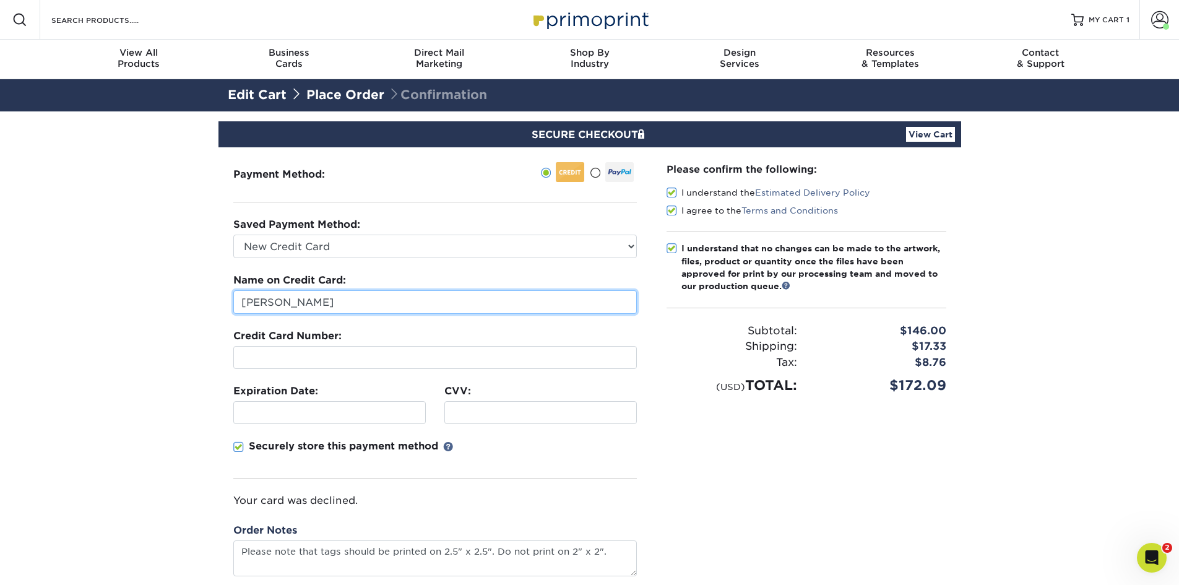
drag, startPoint x: 374, startPoint y: 304, endPoint x: 137, endPoint y: 290, distance: 236.9
click at [137, 290] on section "SECURE CHECKOUT View Cart Payment Method: Saved Payment Method:" at bounding box center [589, 399] width 1179 height 576
type input "Jessica"
type input "11/2029"
click at [296, 303] on input "Jessica" at bounding box center [435, 302] width 404 height 24
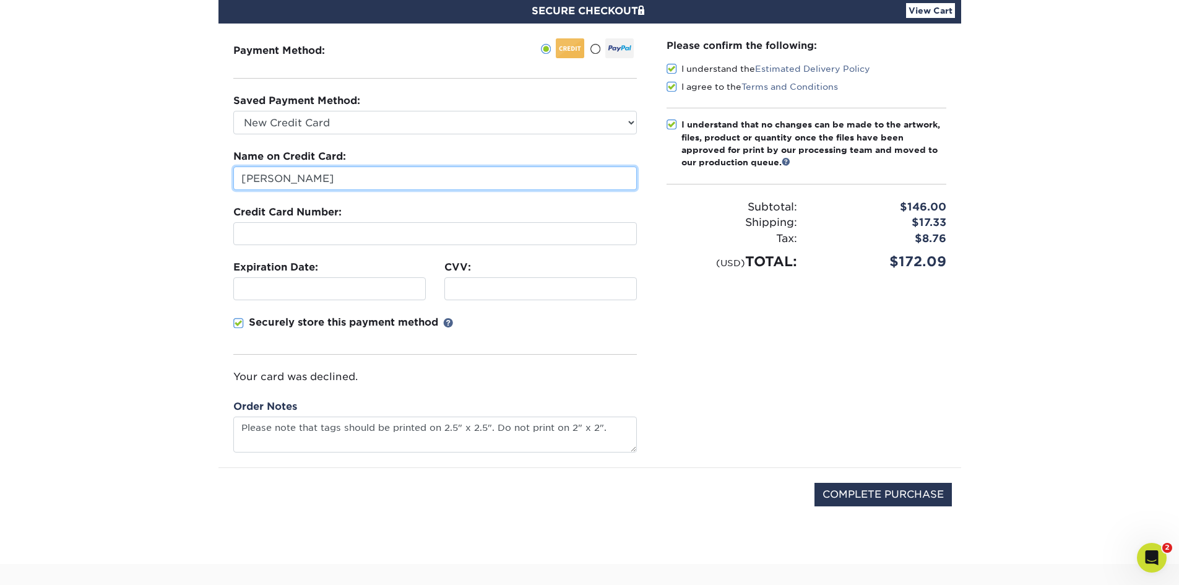
scroll to position [186, 0]
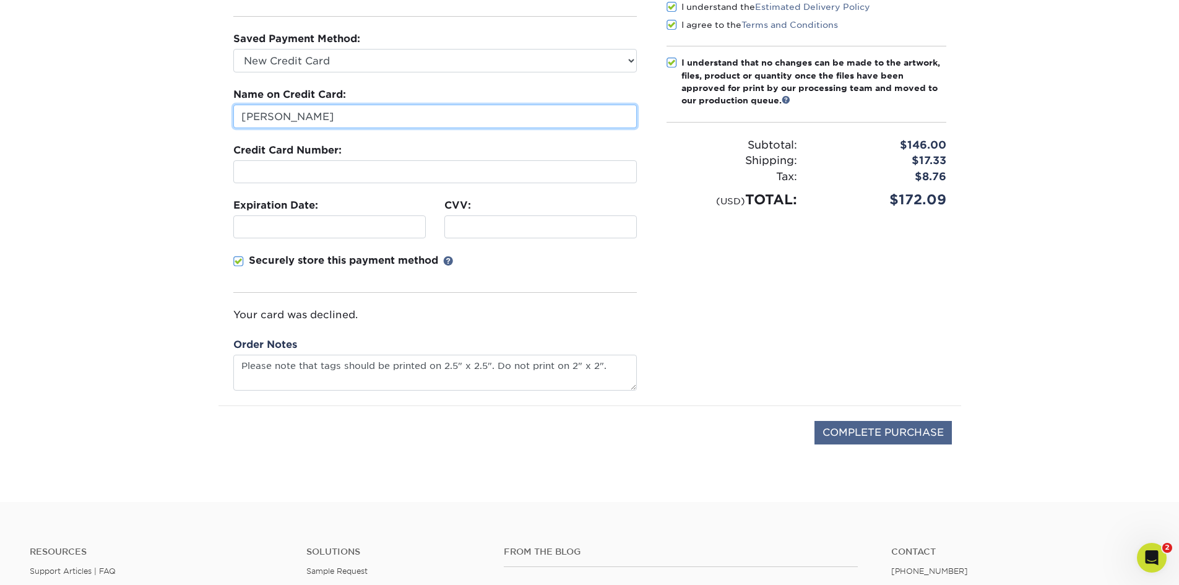
type input "Jessica Amore"
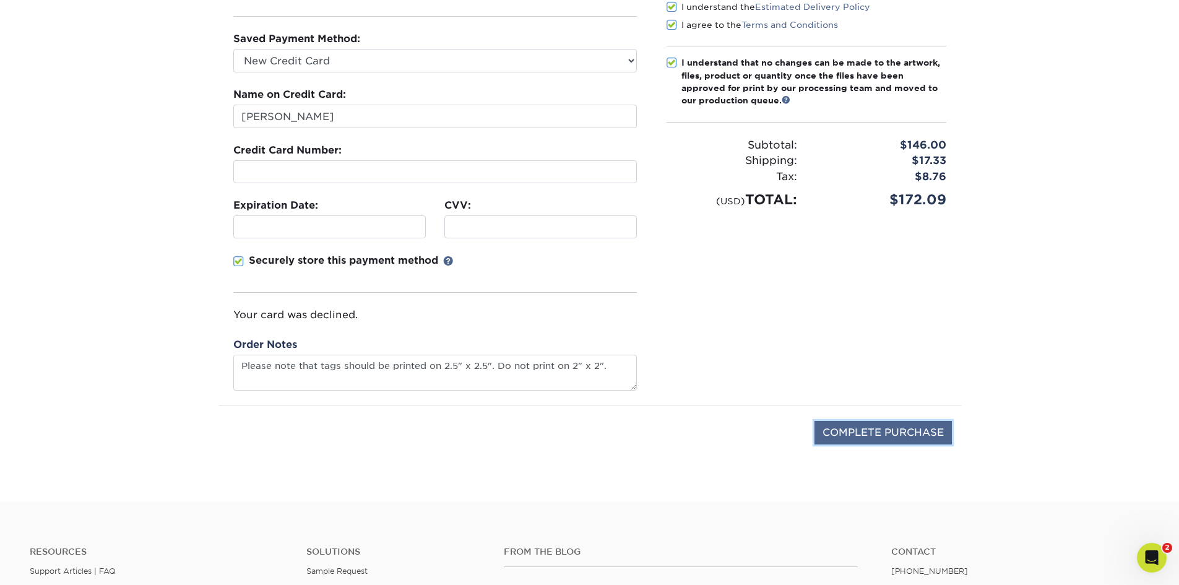
click at [825, 438] on input "COMPLETE PURCHASE" at bounding box center [883, 433] width 137 height 24
type input "PROCESSING, PLEASE WAIT..."
